Goal: Task Accomplishment & Management: Manage account settings

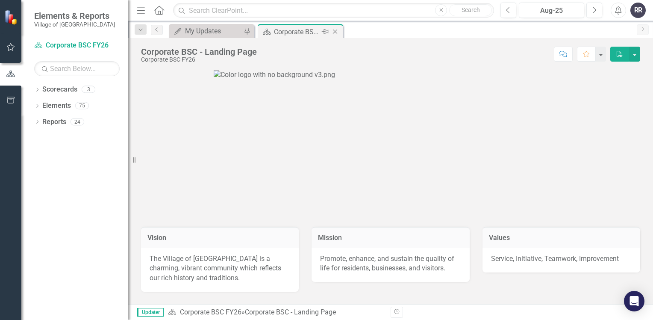
click at [334, 32] on icon at bounding box center [335, 31] width 5 height 5
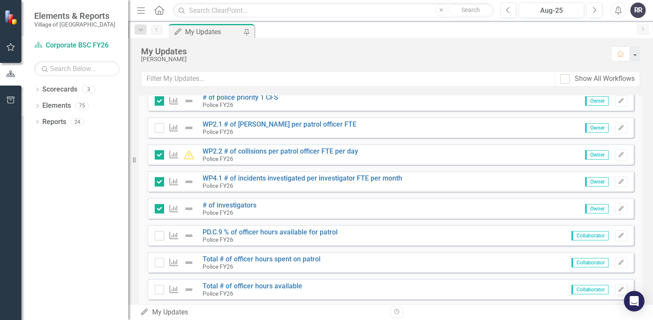
scroll to position [299, 0]
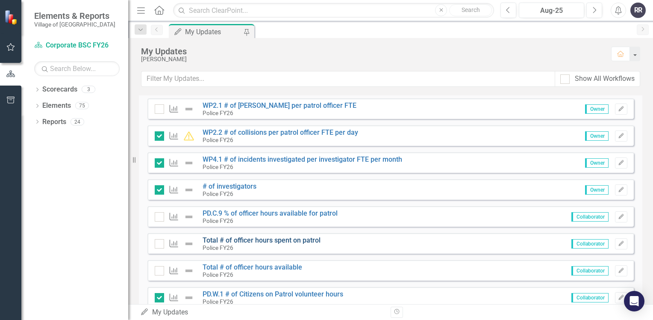
click at [305, 238] on link "Total # of officer hours spent on patrol" at bounding box center [261, 240] width 118 height 8
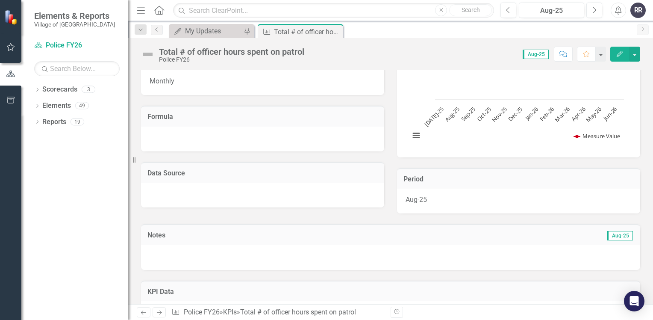
scroll to position [128, 0]
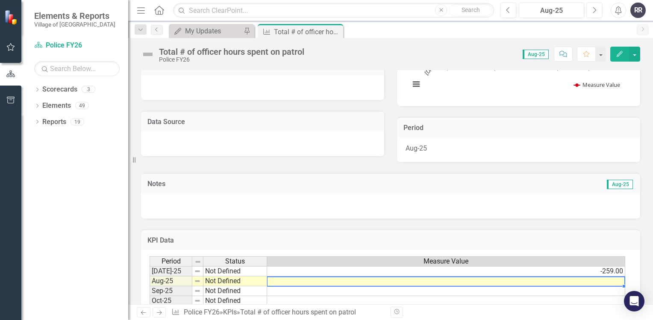
click at [314, 281] on td at bounding box center [446, 281] width 358 height 10
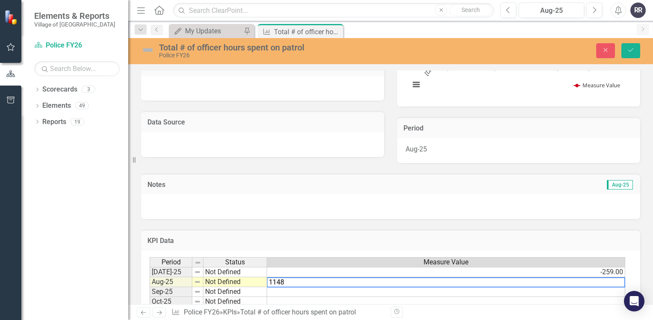
type textarea "1148"
click at [436, 211] on div at bounding box center [390, 206] width 499 height 25
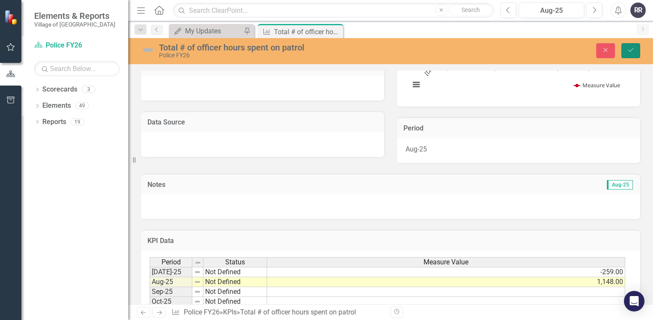
click at [632, 47] on icon "Save" at bounding box center [631, 50] width 8 height 6
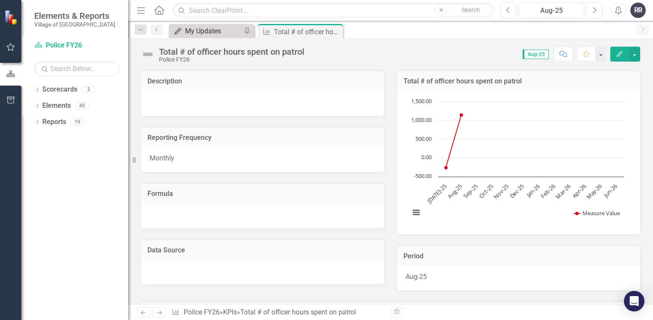
click at [188, 30] on div "My Updates" at bounding box center [213, 31] width 56 height 11
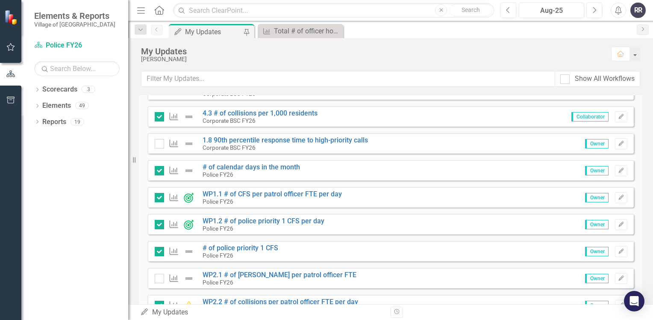
scroll to position [171, 0]
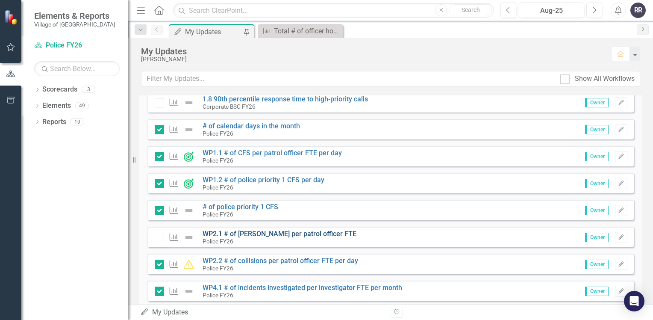
click at [257, 236] on link "WP2.1 # of [PERSON_NAME] per patrol officer FTE" at bounding box center [279, 233] width 154 height 8
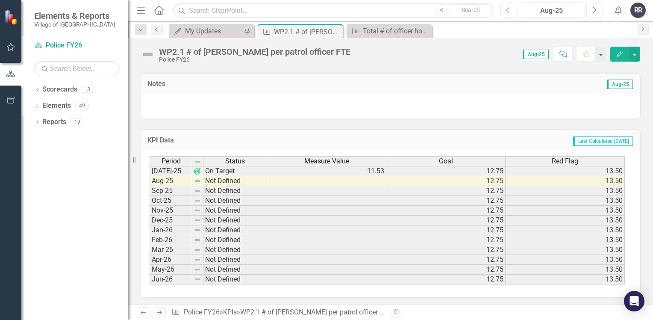
scroll to position [229, 0]
click at [338, 32] on icon "Close" at bounding box center [335, 31] width 9 height 7
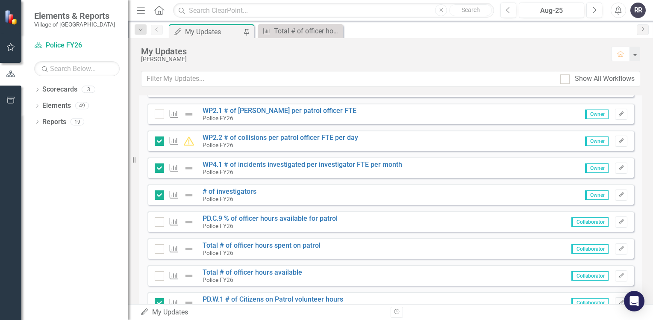
scroll to position [299, 0]
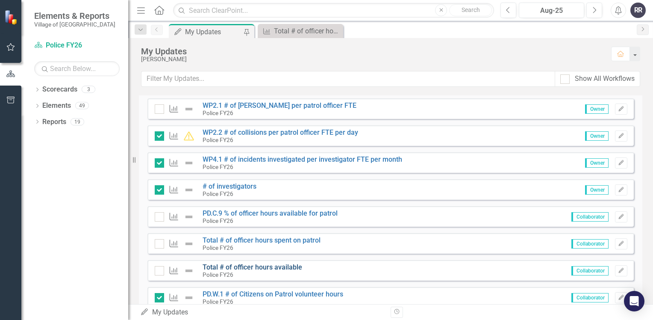
click at [283, 266] on link "Total # of officer hours available" at bounding box center [252, 267] width 100 height 8
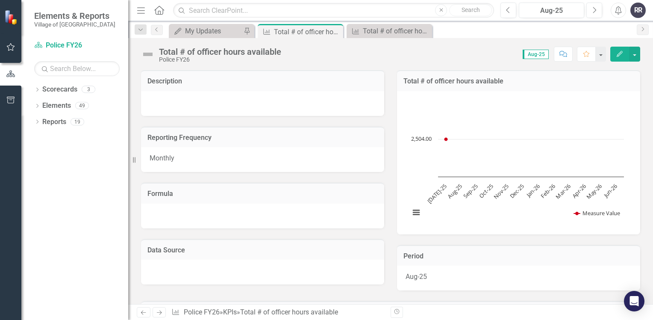
scroll to position [171, 0]
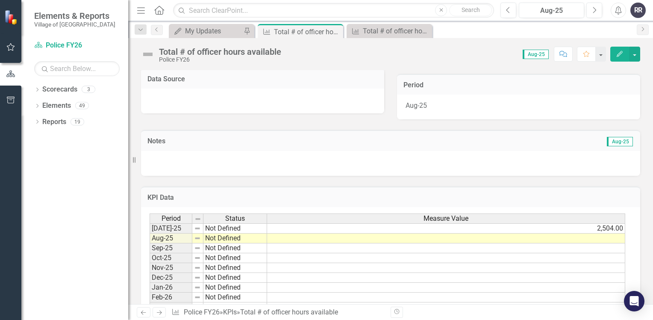
click at [280, 238] on td at bounding box center [446, 238] width 358 height 10
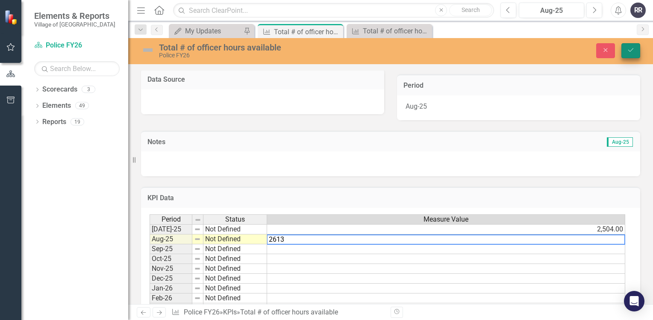
type textarea "2613"
click at [634, 54] on button "Save" at bounding box center [630, 50] width 19 height 15
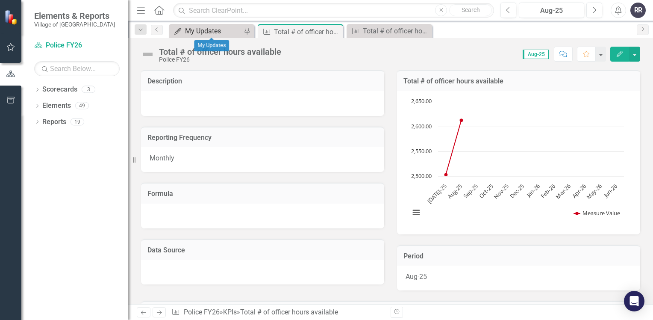
click at [220, 29] on div "My Updates" at bounding box center [213, 31] width 56 height 11
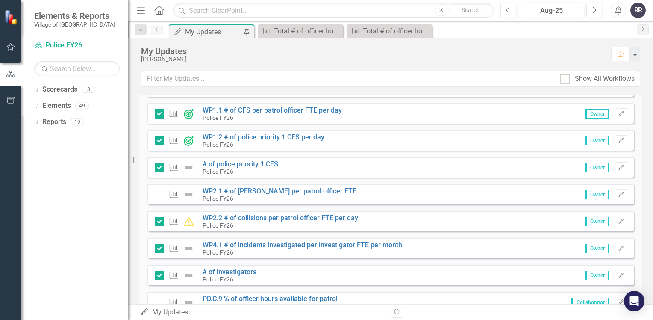
scroll to position [256, 0]
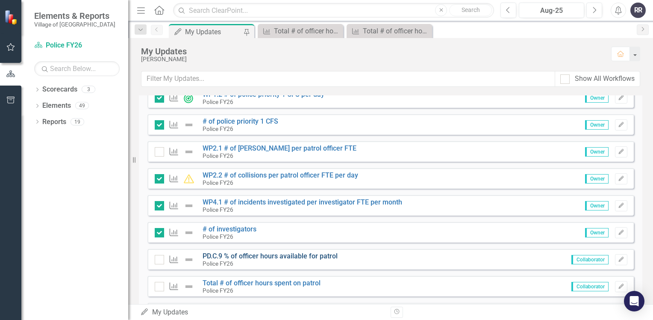
click at [238, 258] on link "PD.C.9 % of officer hours available for patrol" at bounding box center [269, 256] width 135 height 8
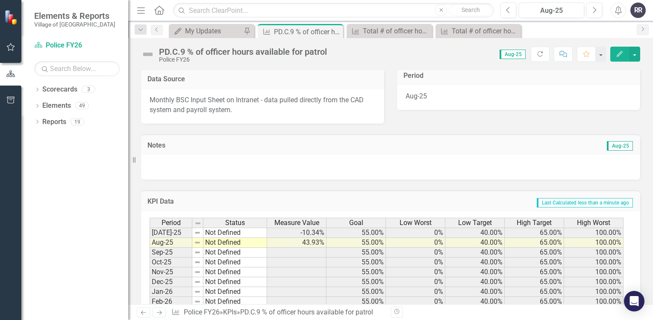
scroll to position [214, 0]
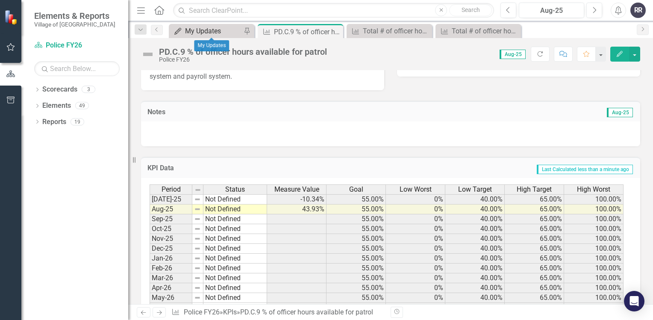
click at [227, 32] on div "My Updates" at bounding box center [213, 31] width 56 height 11
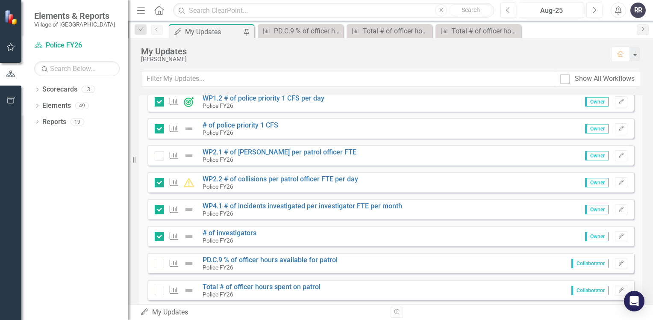
scroll to position [299, 0]
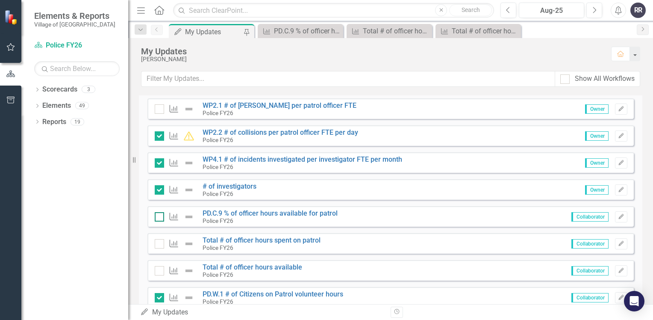
click at [160, 220] on div at bounding box center [159, 216] width 9 height 9
click at [160, 217] on input "checkbox" at bounding box center [158, 215] width 6 height 6
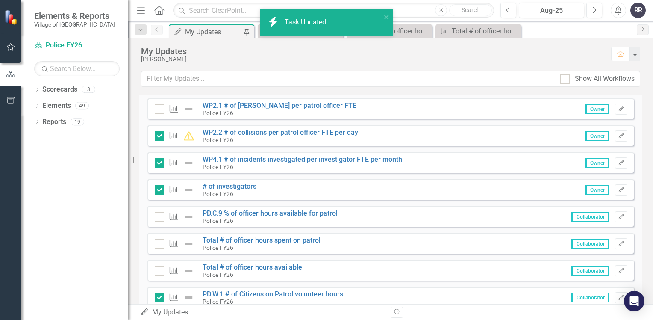
checkbox input "true"
click at [158, 246] on div at bounding box center [159, 243] width 9 height 9
click at [158, 244] on input "checkbox" at bounding box center [158, 242] width 6 height 6
checkbox input "true"
click at [160, 268] on input "checkbox" at bounding box center [158, 269] width 6 height 6
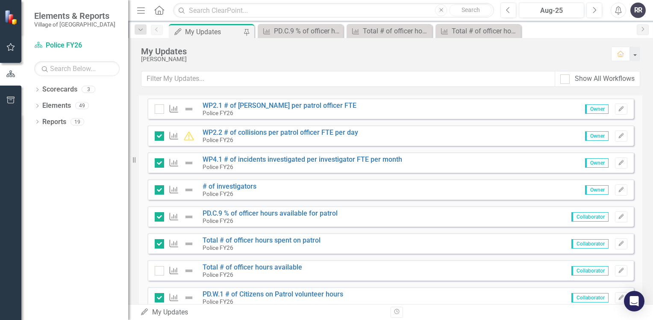
checkbox input "true"
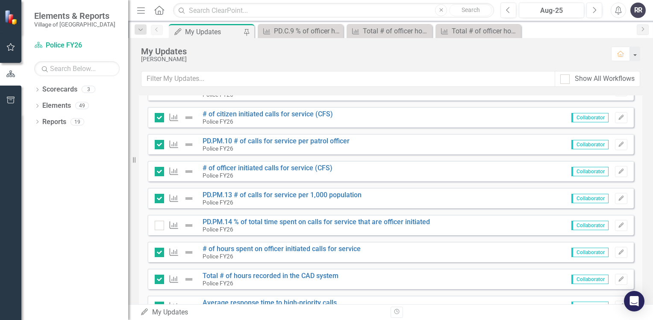
scroll to position [940, 0]
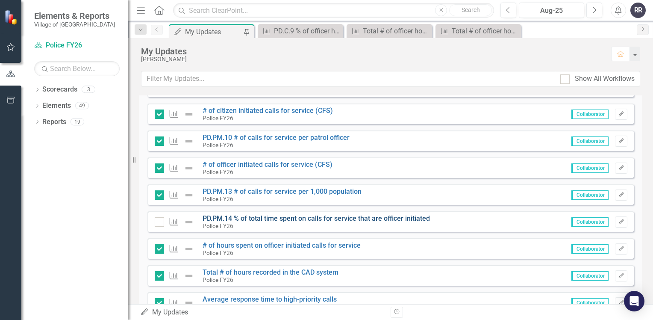
click at [356, 218] on link "PD.PM.14 % of total time spent on calls for service that are officer initiated" at bounding box center [315, 218] width 227 height 8
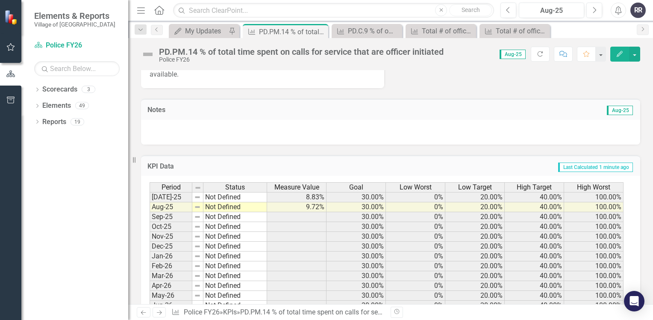
scroll to position [256, 0]
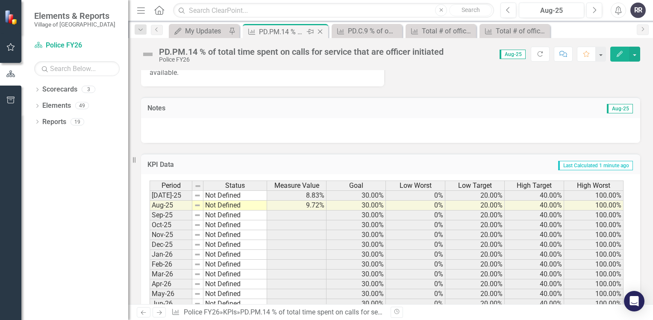
click at [324, 32] on icon "Close" at bounding box center [320, 31] width 9 height 7
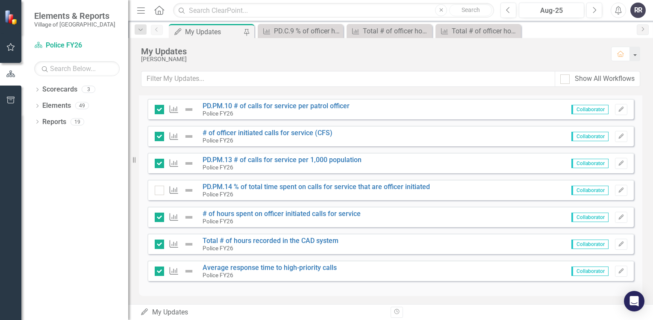
scroll to position [973, 0]
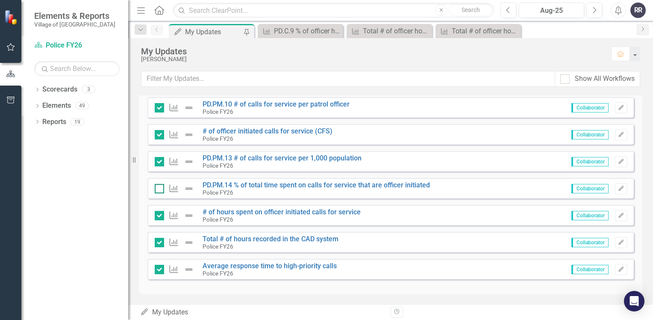
click at [160, 188] on div at bounding box center [159, 188] width 9 height 9
click at [160, 188] on input "checkbox" at bounding box center [158, 187] width 6 height 6
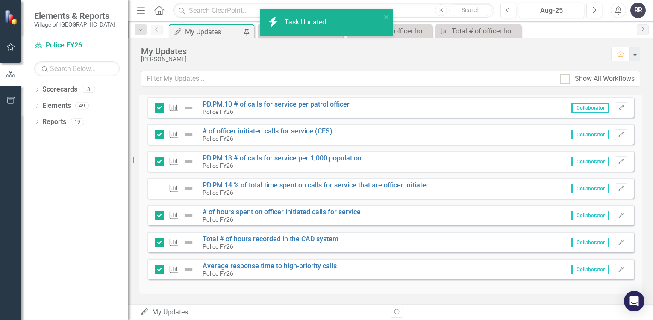
checkbox input "true"
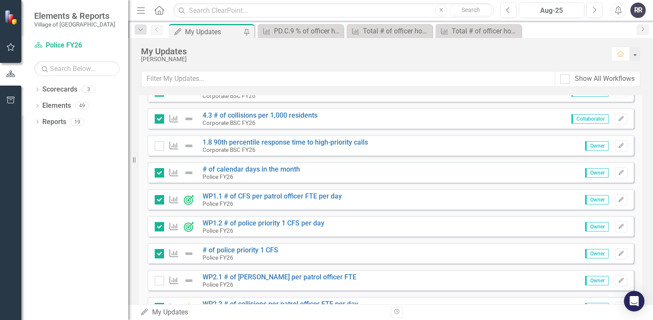
scroll to position [128, 0]
click at [268, 274] on link "WP2.1 # of [PERSON_NAME] per patrol officer FTE" at bounding box center [279, 276] width 154 height 8
